Goal: Task Accomplishment & Management: Manage account settings

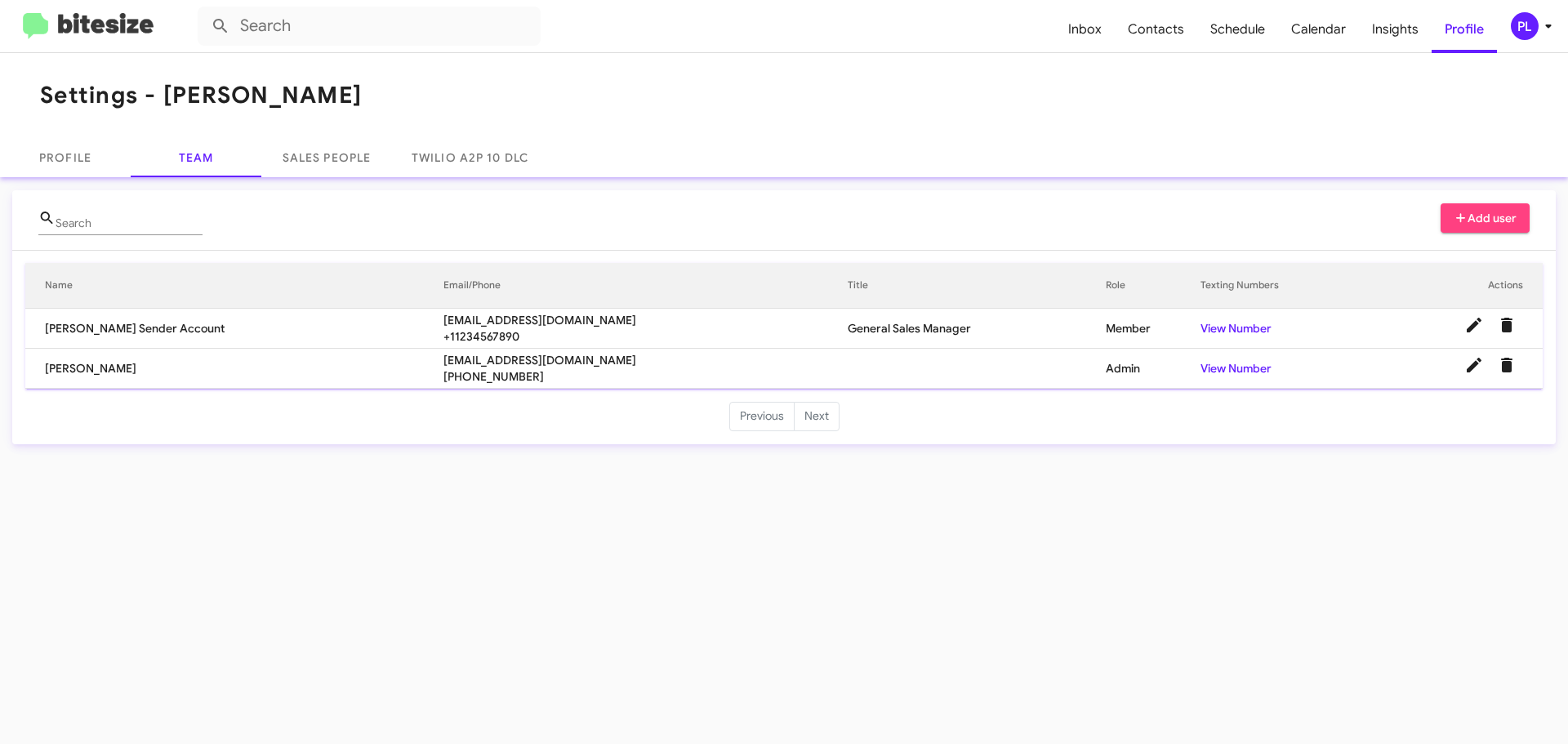
click at [1541, 24] on icon at bounding box center [1548, 26] width 19 height 19
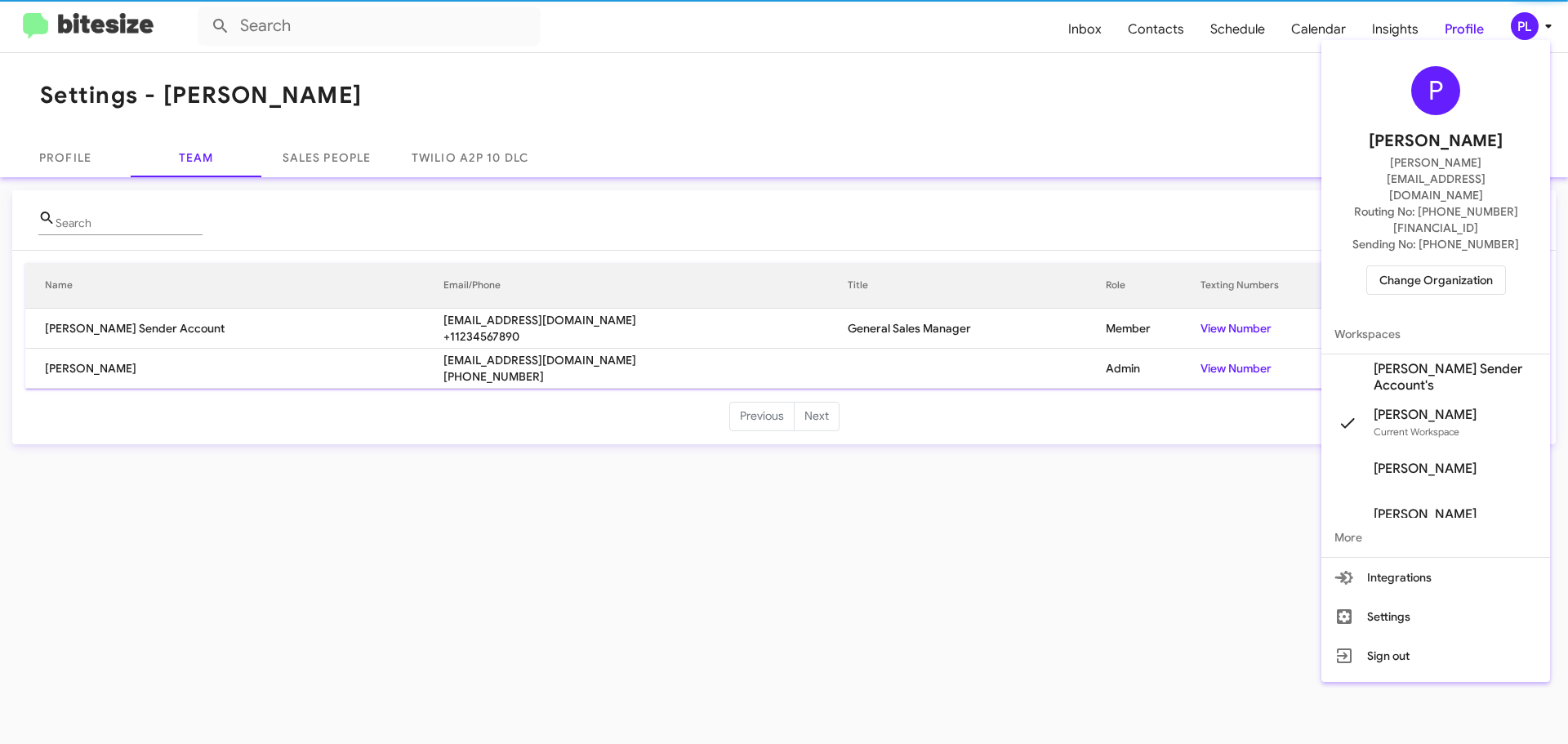
click at [1476, 266] on span "Change Organization" at bounding box center [1436, 280] width 114 height 28
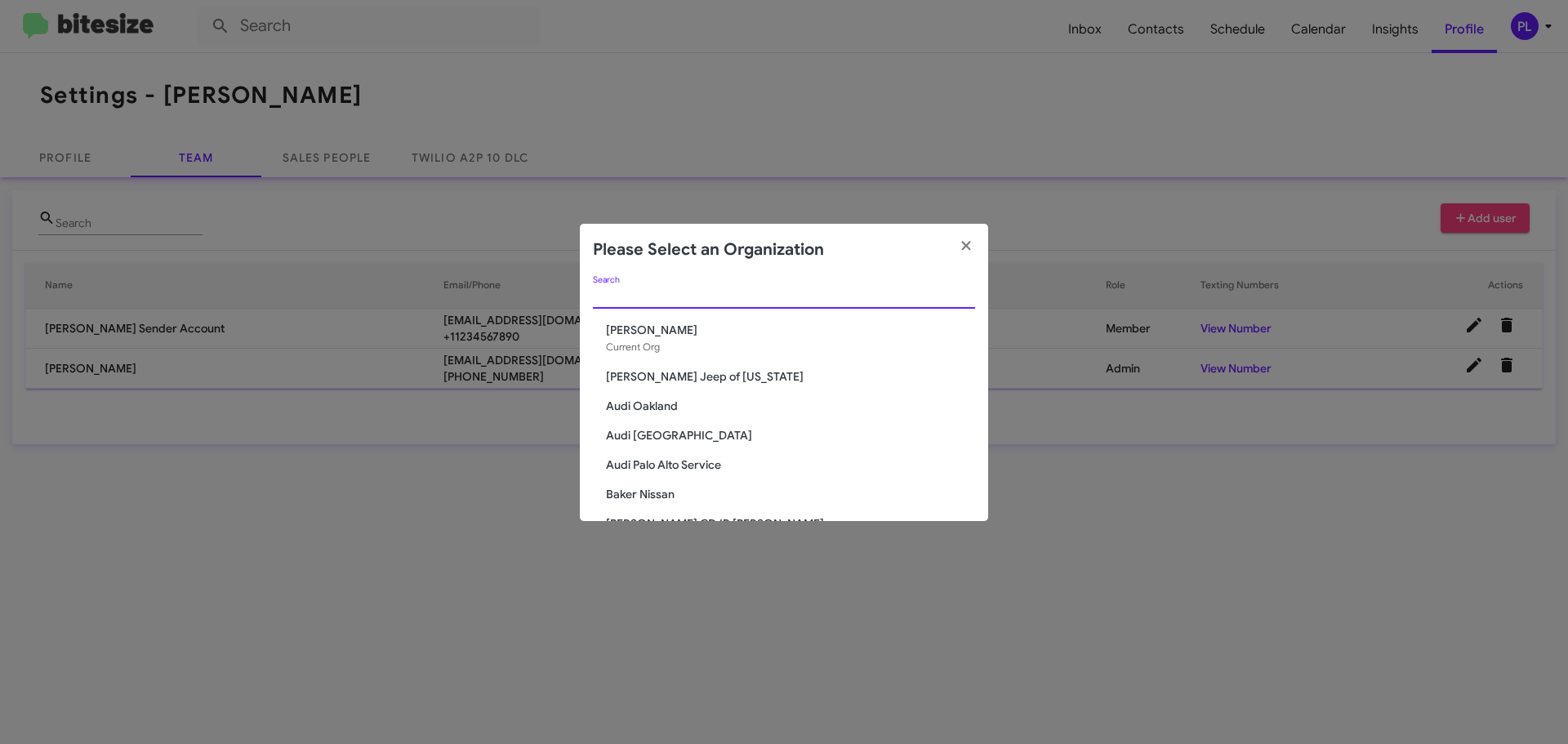
click at [678, 292] on input "Search" at bounding box center [783, 295] width 382 height 13
paste input "[PERSON_NAME] Dodge of [GEOGRAPHIC_DATA]"
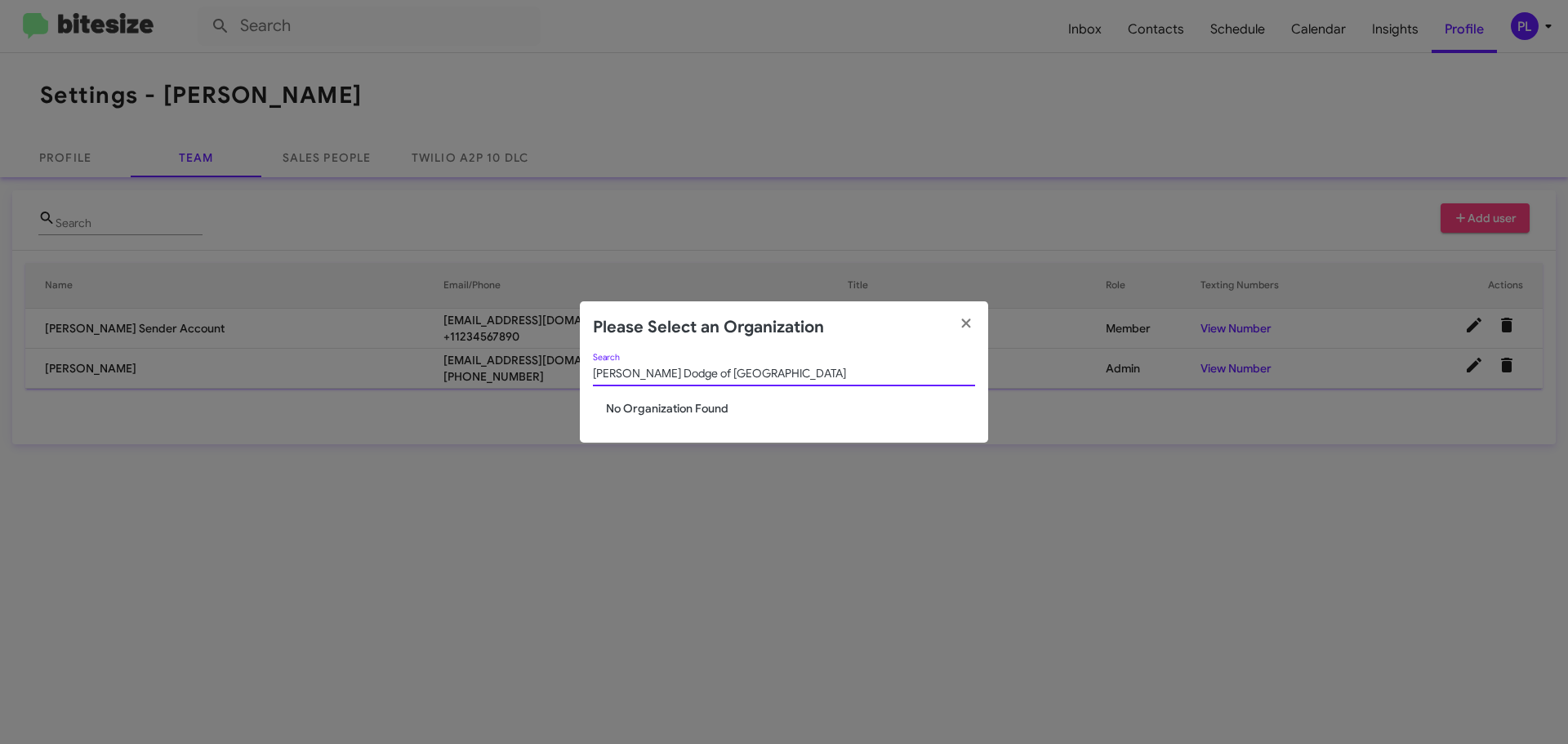
drag, startPoint x: 772, startPoint y: 375, endPoint x: 670, endPoint y: 365, distance: 102.5
click at [670, 365] on div "[PERSON_NAME] Dodge of [GEOGRAPHIC_DATA] Search" at bounding box center [783, 369] width 382 height 32
click at [697, 367] on input "[PERSON_NAME] Dodge of [GEOGRAPHIC_DATA]" at bounding box center [783, 373] width 382 height 13
click at [709, 371] on input "[PERSON_NAME] Dodge of [GEOGRAPHIC_DATA]" at bounding box center [783, 373] width 382 height 13
drag, startPoint x: 708, startPoint y: 374, endPoint x: 587, endPoint y: 374, distance: 121.0
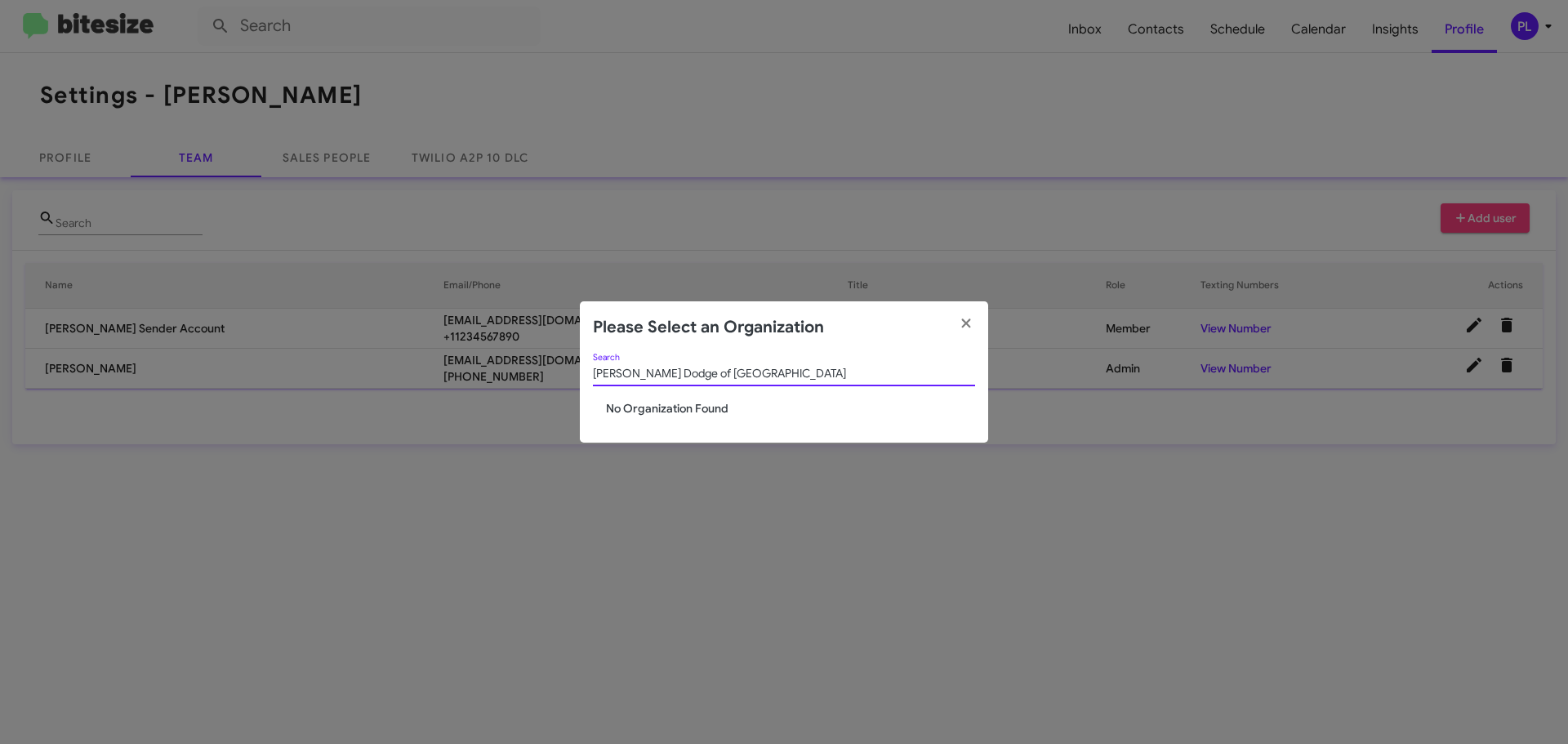
click at [587, 374] on div "[PERSON_NAME] Dodge of [GEOGRAPHIC_DATA] Search No Organization Found" at bounding box center [784, 398] width 408 height 89
drag, startPoint x: 650, startPoint y: 376, endPoint x: 561, endPoint y: 378, distance: 89.0
click at [561, 378] on modal-container "Please Select an Organization Hanover Search No Organization Found" at bounding box center [784, 372] width 1568 height 744
paste input "[PERSON_NAME] Dodge of East"
drag, startPoint x: 633, startPoint y: 373, endPoint x: 770, endPoint y: 395, distance: 138.8
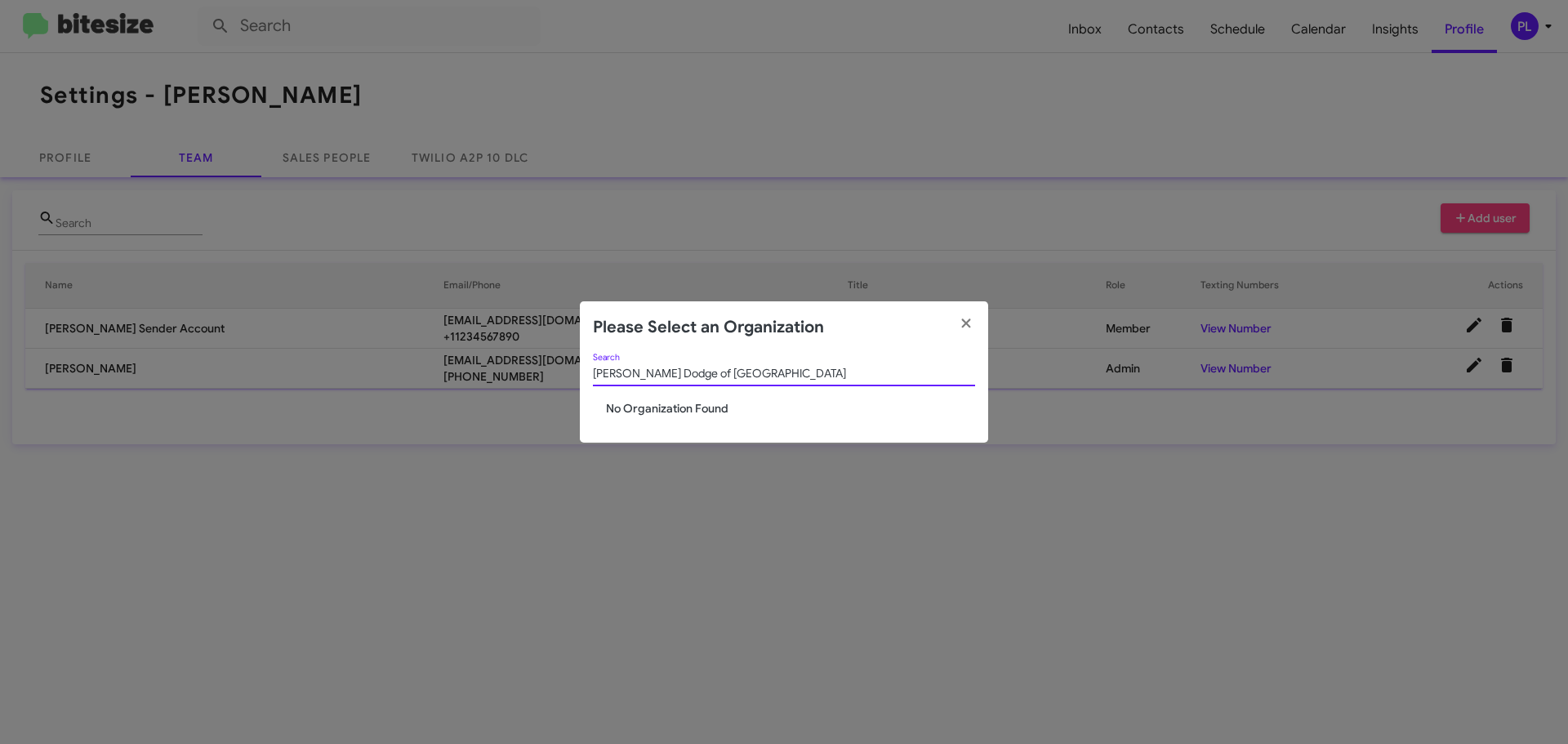
click at [770, 395] on div "[PERSON_NAME] Dodge of [GEOGRAPHIC_DATA] Search" at bounding box center [783, 377] width 382 height 47
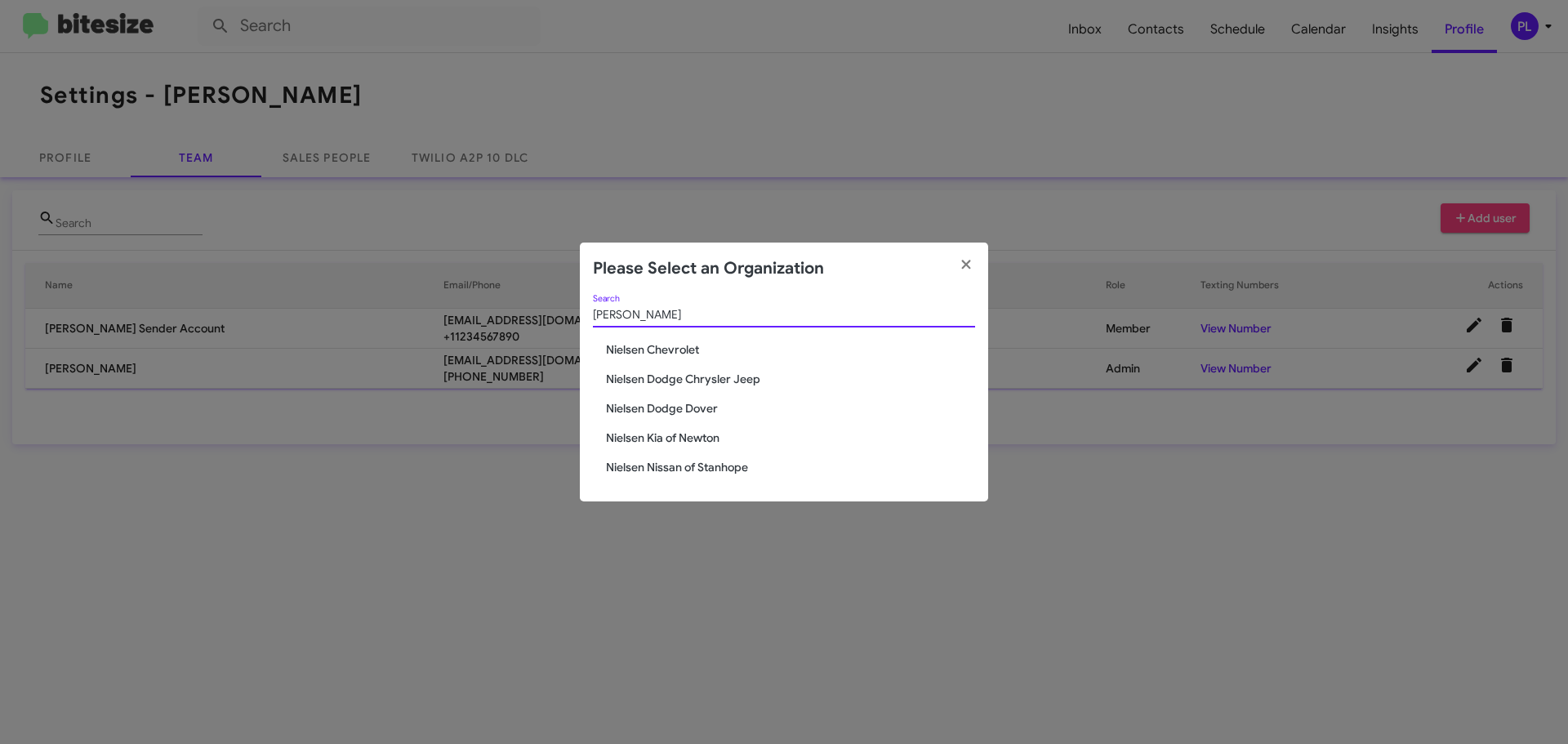
type input "[PERSON_NAME]"
click at [730, 381] on span "Nielsen Dodge Chrysler Jeep" at bounding box center [791, 379] width 369 height 17
